Goal: Information Seeking & Learning: Find specific fact

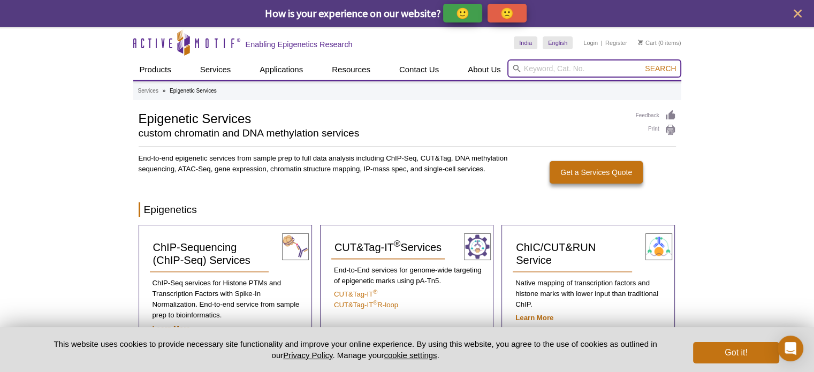
click at [567, 70] on input "search" at bounding box center [594, 68] width 174 height 18
paste input "H3K9me1 peptide"
type input "H3K9me1 peptide"
click at [641, 64] on button "Search" at bounding box center [659, 69] width 37 height 10
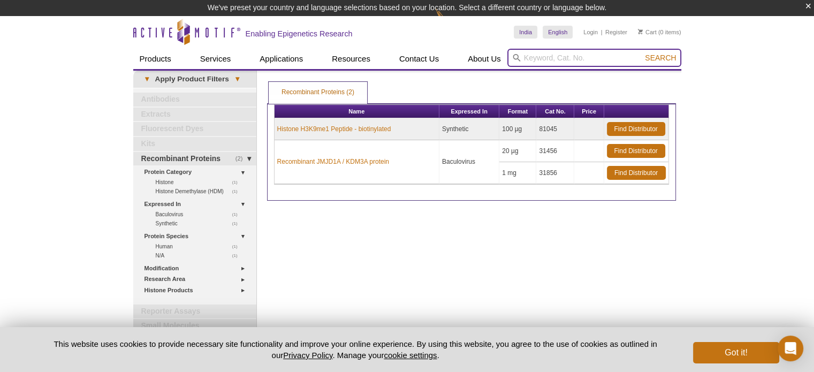
click at [535, 55] on input "search" at bounding box center [594, 58] width 174 height 18
paste input "H3K9me1 peptide"
type input "H3K9me1 peptide"
click at [641, 53] on button "Search" at bounding box center [659, 58] width 37 height 10
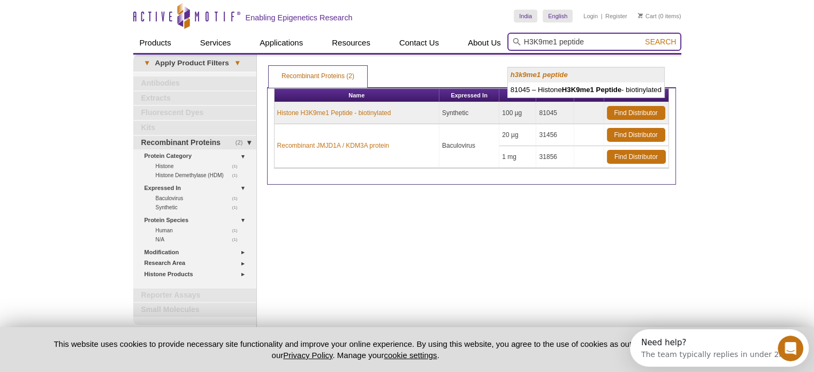
click at [654, 41] on span "Search" at bounding box center [660, 41] width 31 height 9
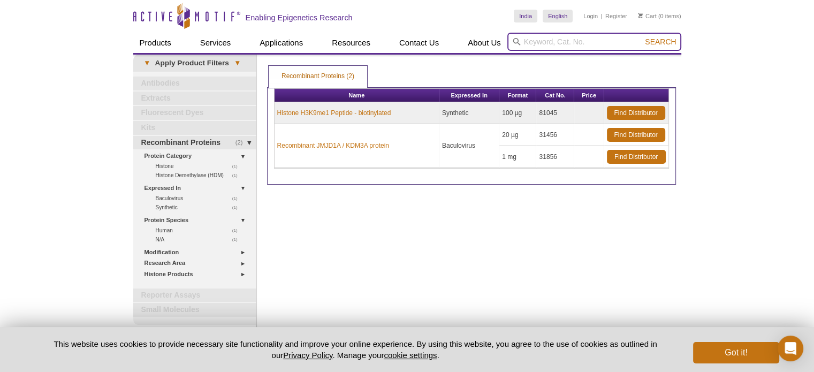
click at [561, 43] on input "search" at bounding box center [594, 42] width 174 height 18
paste input "H3K9me1 peptide"
type input "H3K9me1 peptide"
click at [641, 37] on button "Search" at bounding box center [659, 42] width 37 height 10
